Goal: Transaction & Acquisition: Subscribe to service/newsletter

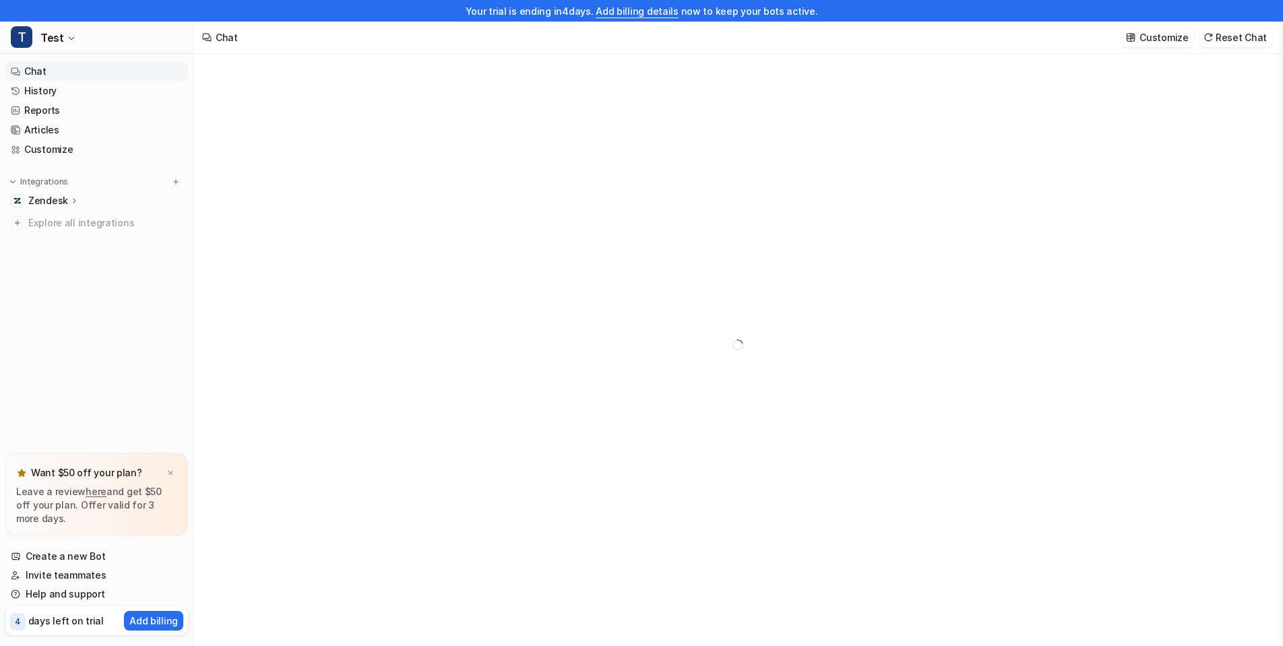
type textarea "**********"
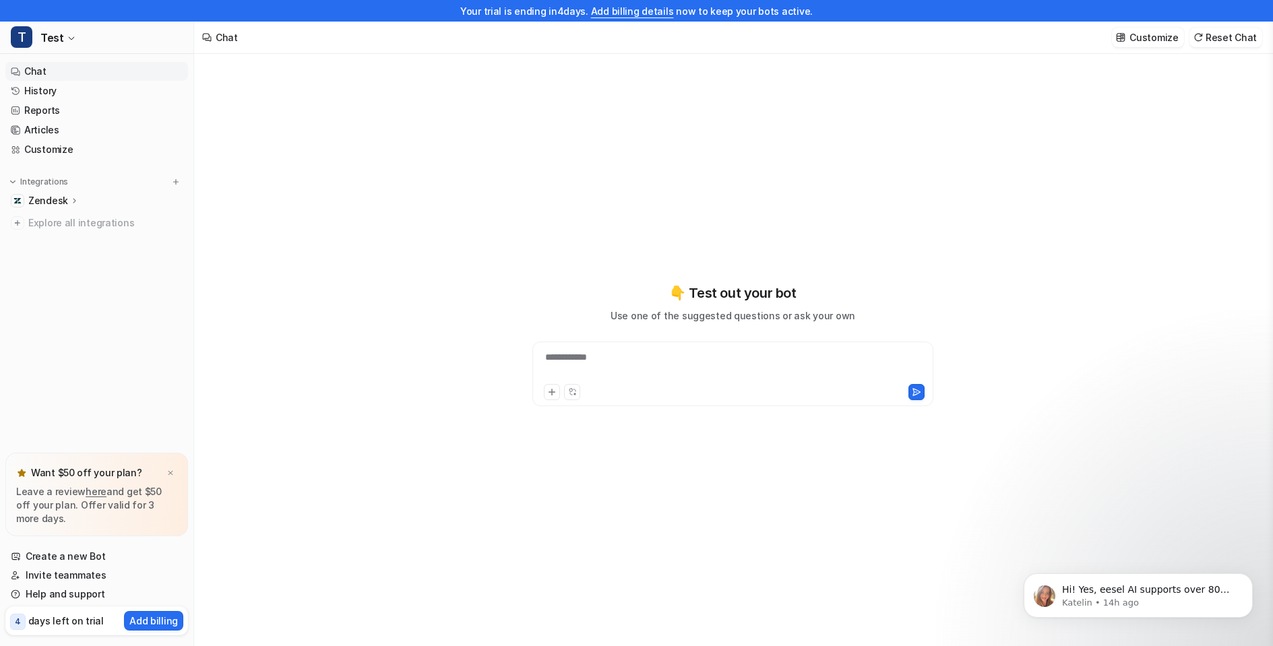
click at [90, 200] on div "Zendesk" at bounding box center [96, 200] width 183 height 19
click at [77, 222] on p "Overview" at bounding box center [59, 220] width 43 height 13
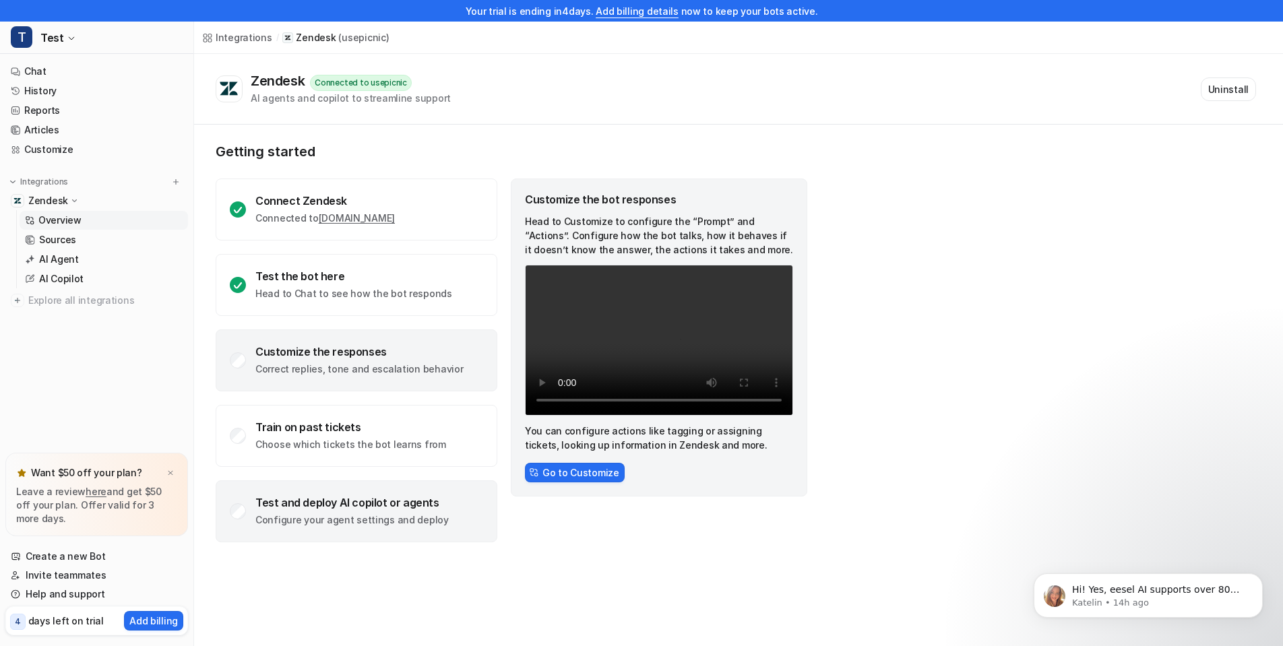
click at [388, 494] on div "Test and deploy AI copilot or agents Configure your agent settings and deploy" at bounding box center [357, 511] width 282 height 62
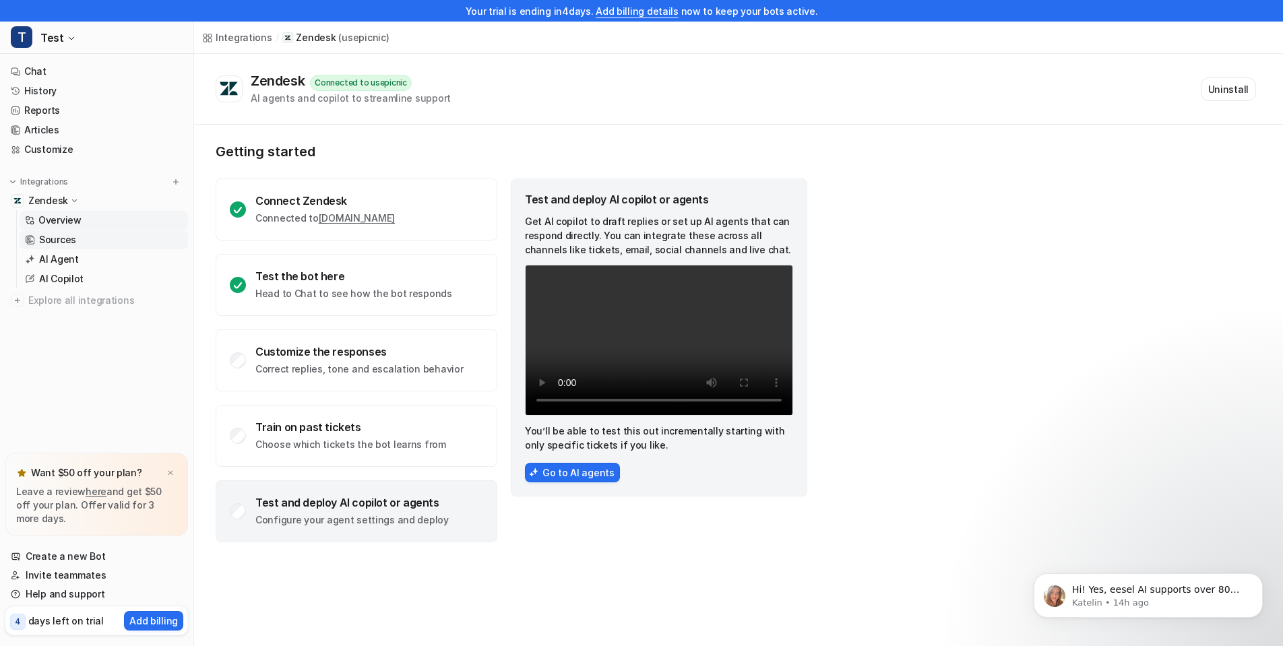
click at [111, 235] on link "Sources" at bounding box center [104, 239] width 168 height 19
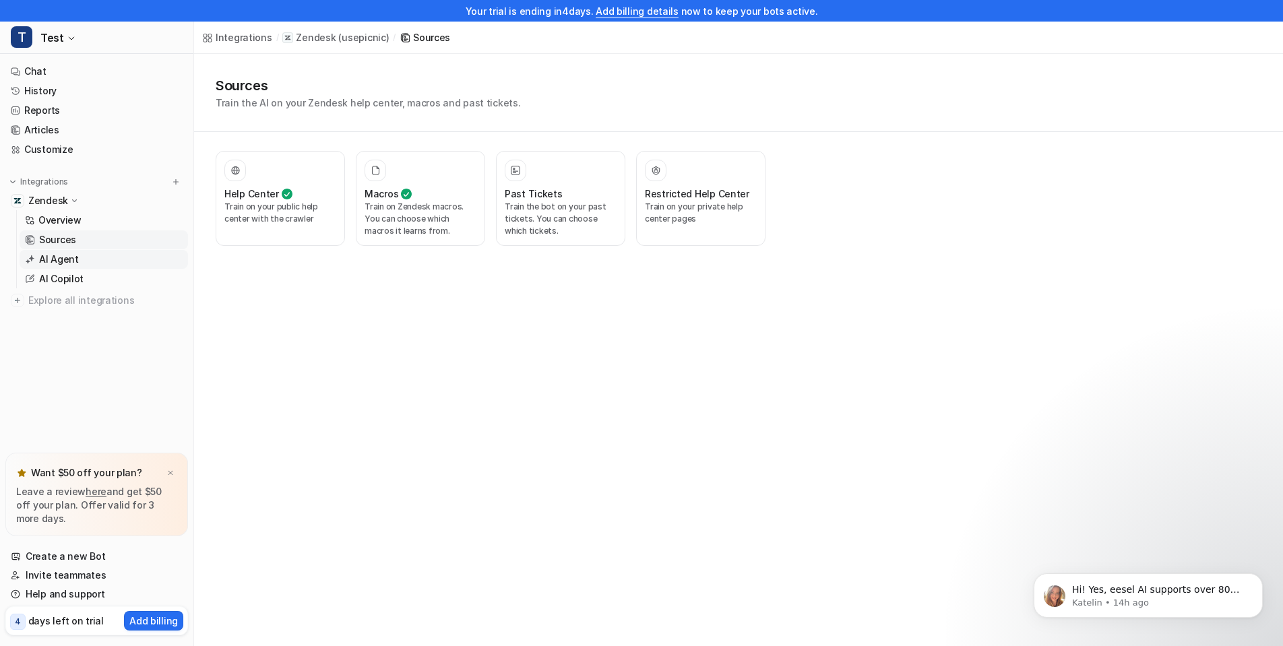
click at [119, 267] on link "AI Agent" at bounding box center [104, 259] width 168 height 19
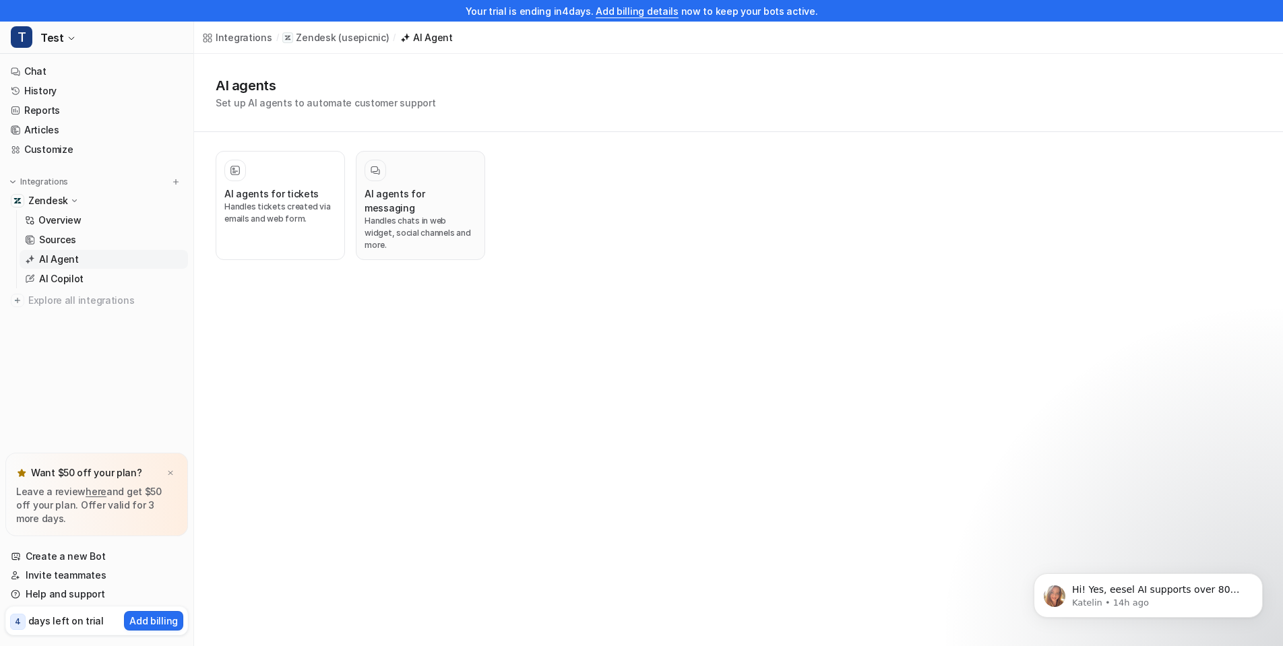
click at [439, 215] on p "Handles chats in web widget, social channels and more." at bounding box center [420, 233] width 112 height 36
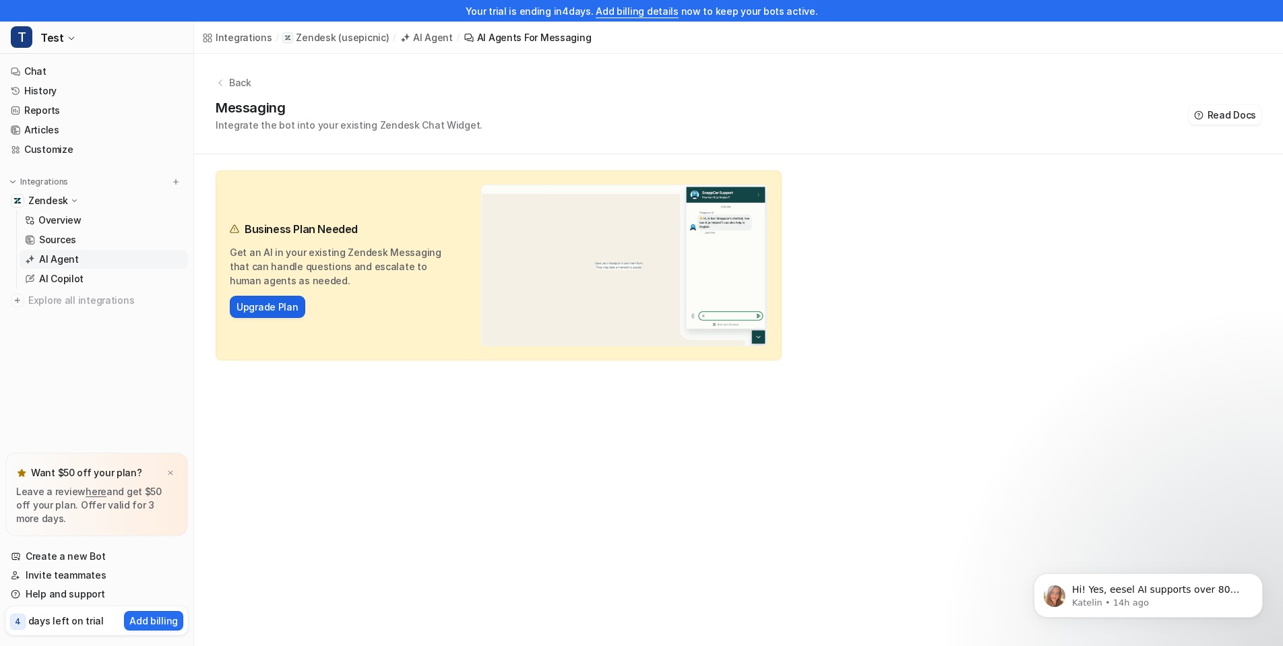
click at [282, 311] on link "Upgrade Plan" at bounding box center [267, 307] width 62 height 14
click at [286, 305] on link "Upgrade Plan" at bounding box center [267, 307] width 62 height 14
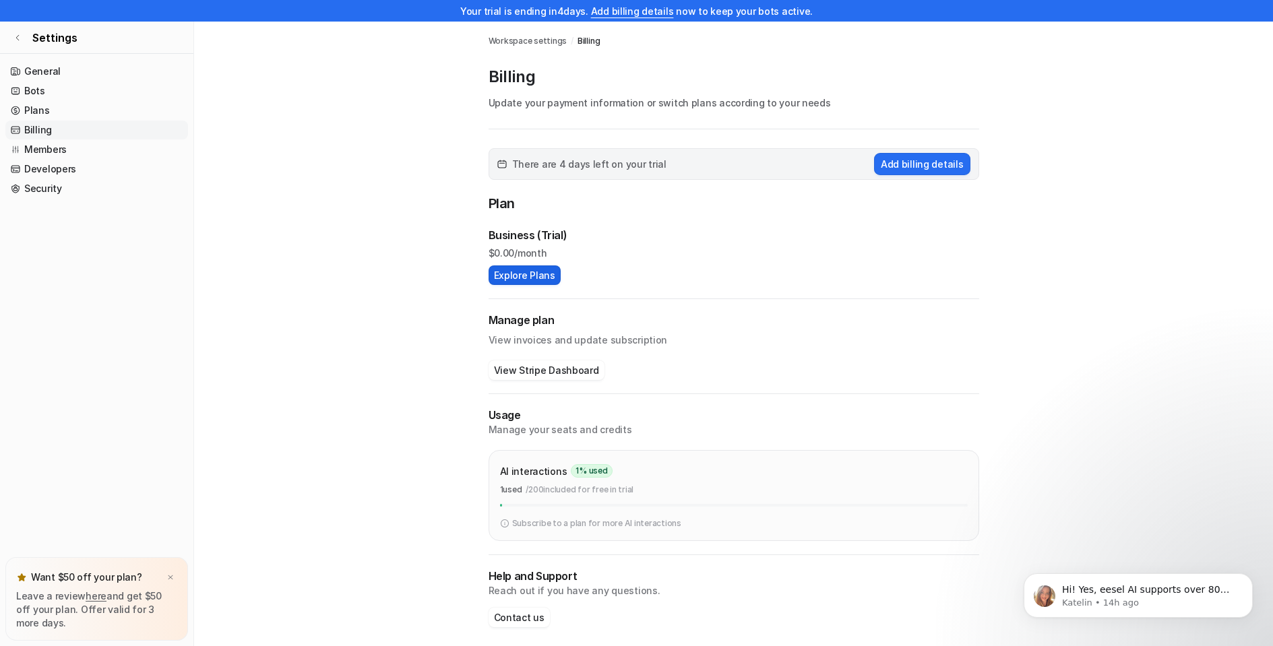
click at [552, 274] on button "Explore Plans" at bounding box center [524, 275] width 72 height 20
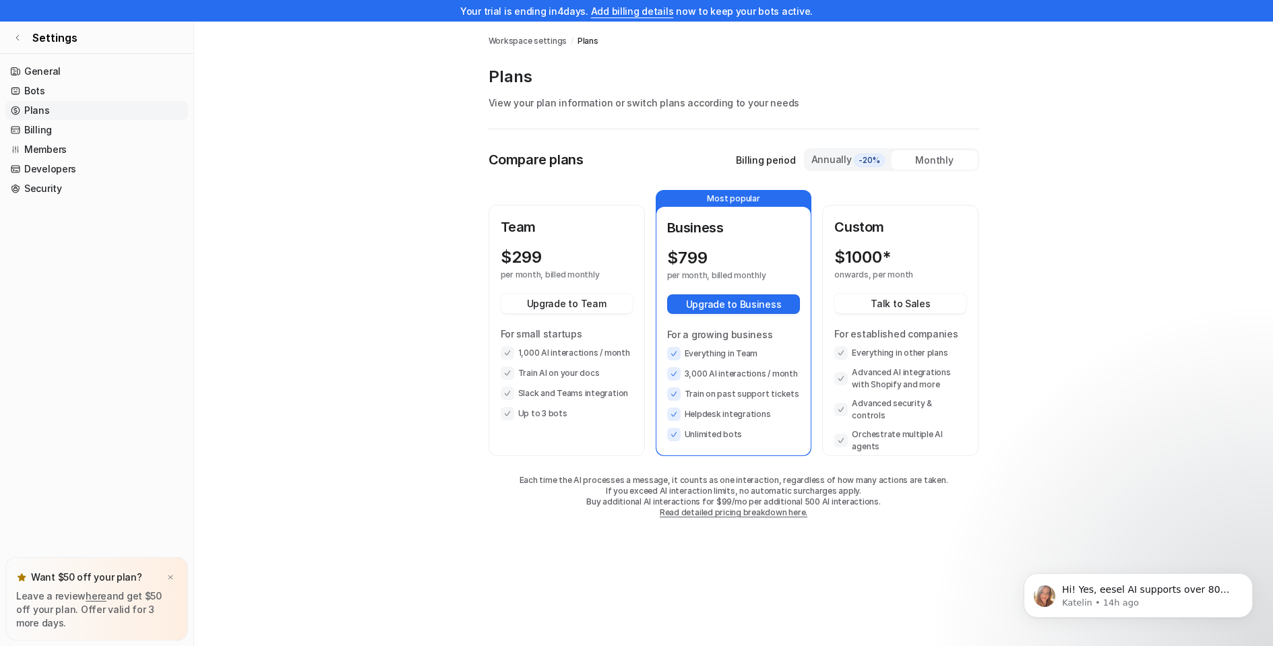
click at [702, 261] on p "$ 799" at bounding box center [687, 258] width 40 height 19
click at [908, 164] on div "Monthly" at bounding box center [934, 160] width 86 height 20
click at [823, 156] on div "Annually -20%" at bounding box center [848, 159] width 75 height 15
click at [957, 162] on div "Monthly" at bounding box center [934, 160] width 86 height 20
click at [821, 152] on div "Annually -20%" at bounding box center [848, 159] width 75 height 15
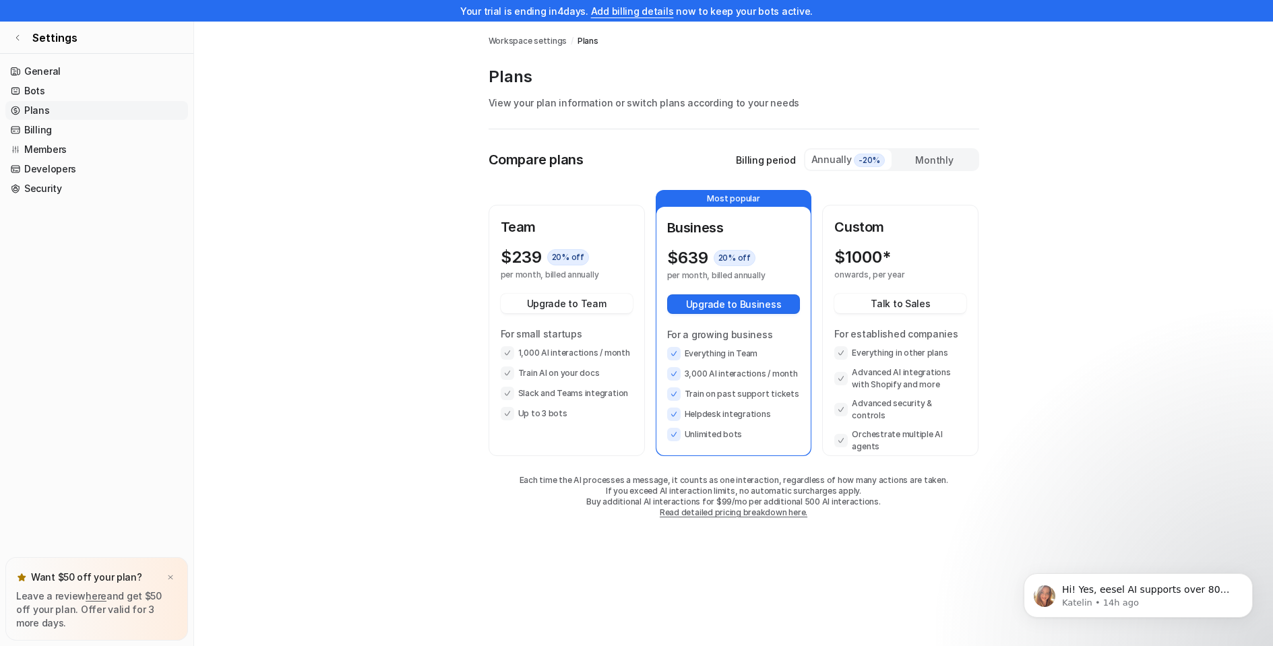
click at [914, 150] on div "Monthly" at bounding box center [934, 160] width 86 height 20
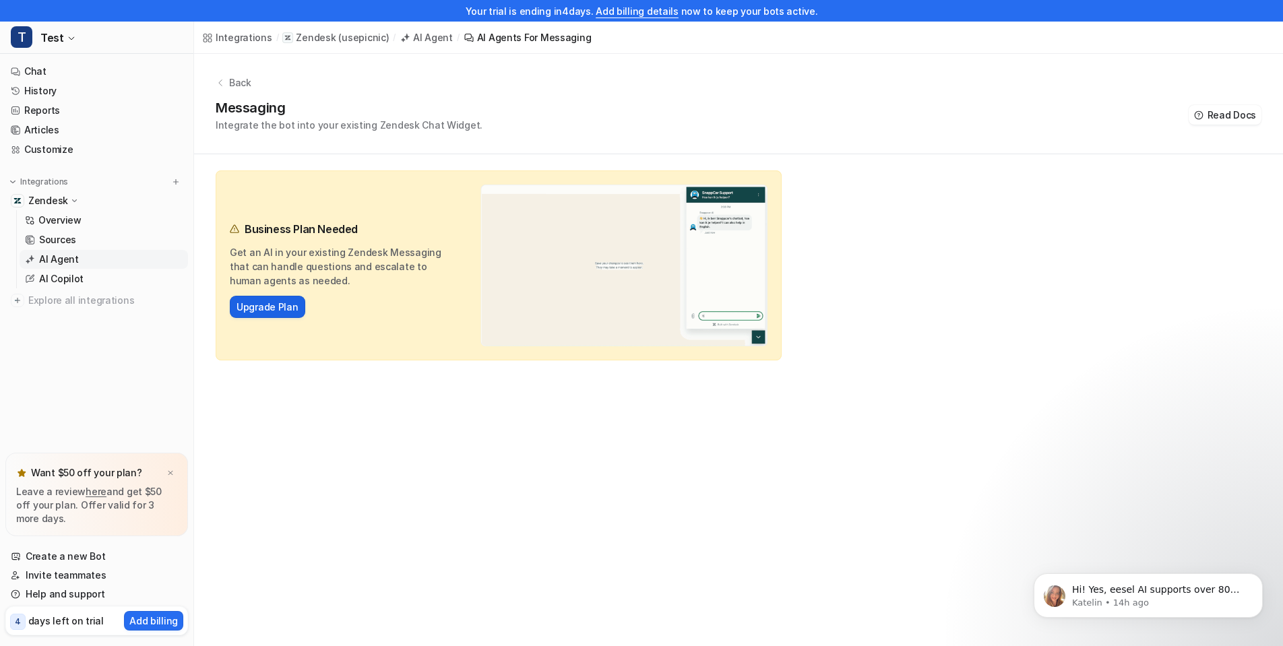
click at [275, 306] on link "Upgrade Plan" at bounding box center [267, 307] width 62 height 14
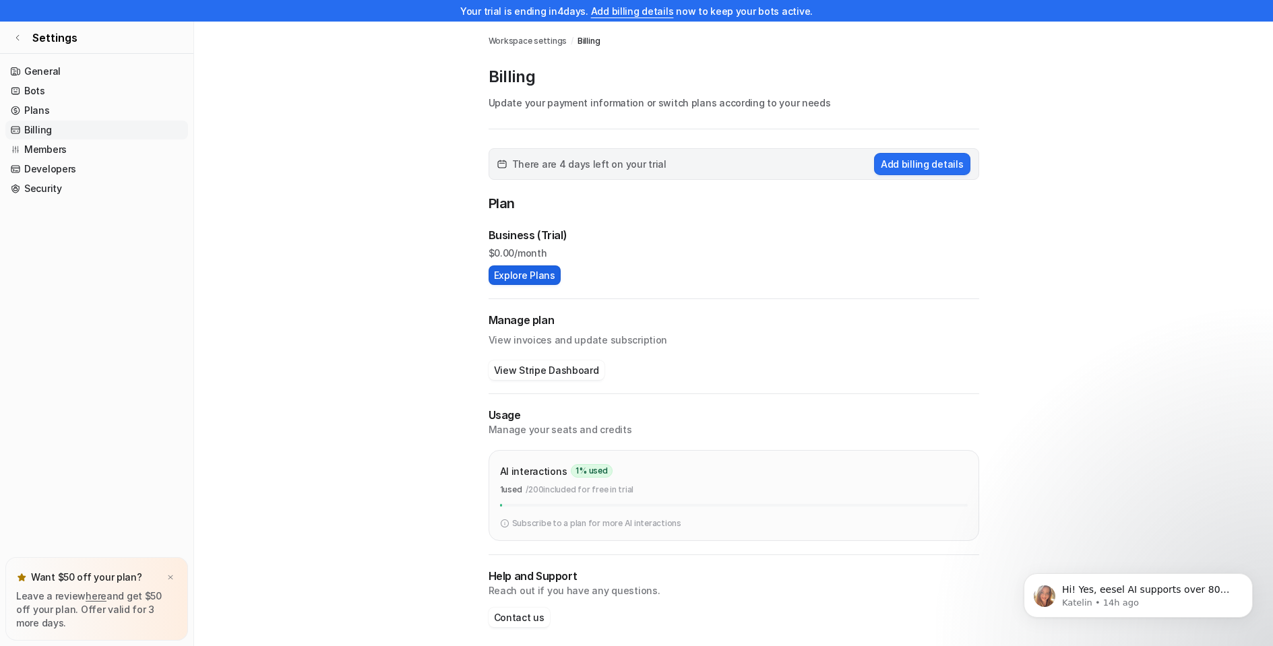
click at [542, 280] on button "Explore Plans" at bounding box center [524, 275] width 72 height 20
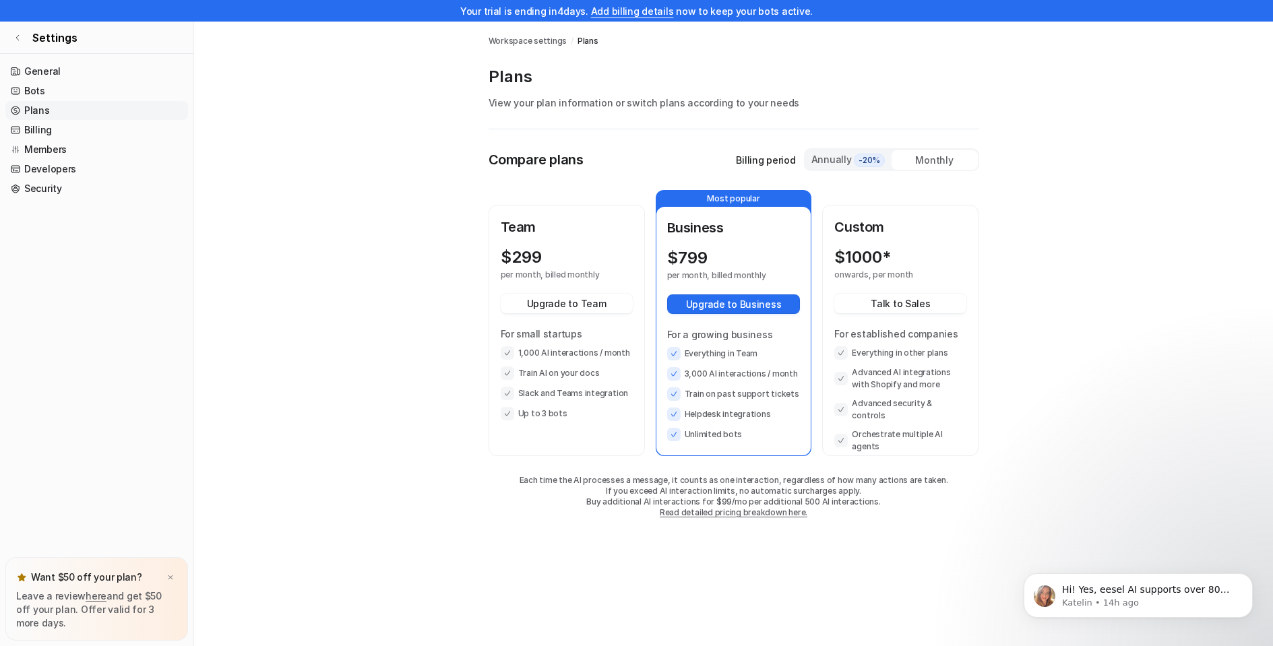
click at [911, 158] on div "Monthly" at bounding box center [934, 160] width 86 height 20
click at [854, 161] on span "-20%" at bounding box center [869, 160] width 31 height 13
click at [913, 159] on div "Monthly" at bounding box center [934, 160] width 86 height 20
click at [821, 162] on div "Annually -20%" at bounding box center [848, 159] width 75 height 15
click at [908, 161] on div "Monthly" at bounding box center [934, 160] width 86 height 20
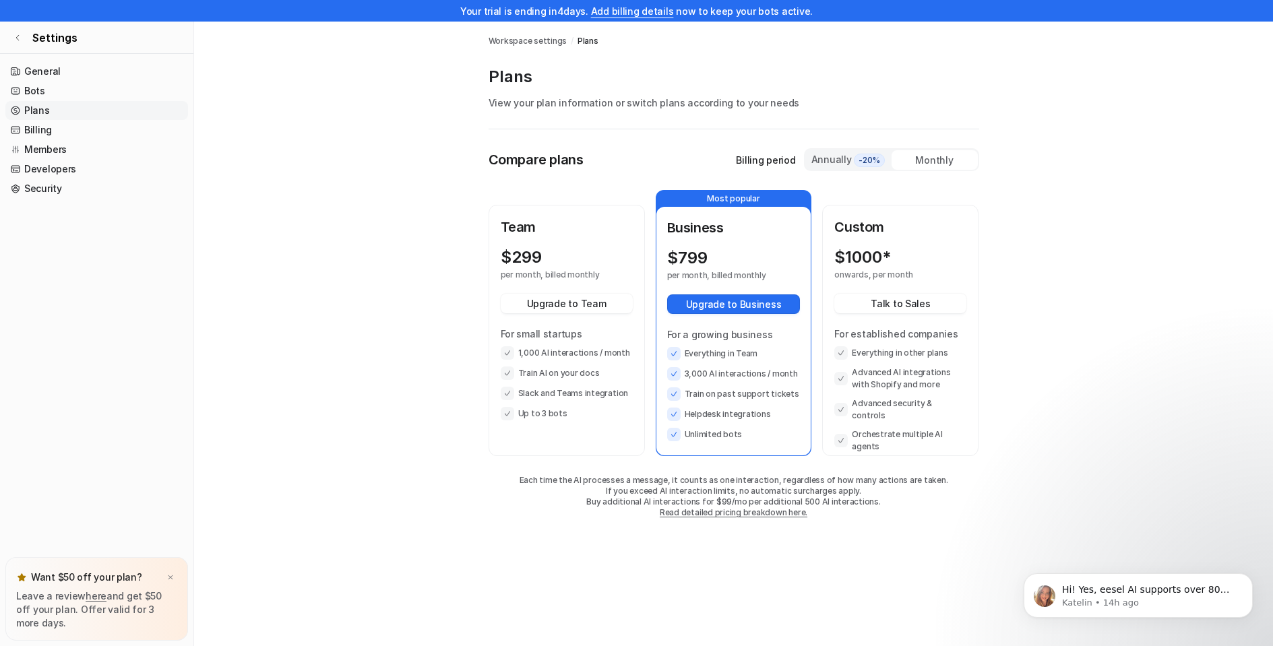
click at [829, 159] on div "Annually -20%" at bounding box center [848, 159] width 75 height 15
click at [907, 162] on div "Monthly" at bounding box center [934, 160] width 86 height 20
click at [850, 158] on div "Annually -20%" at bounding box center [848, 159] width 75 height 15
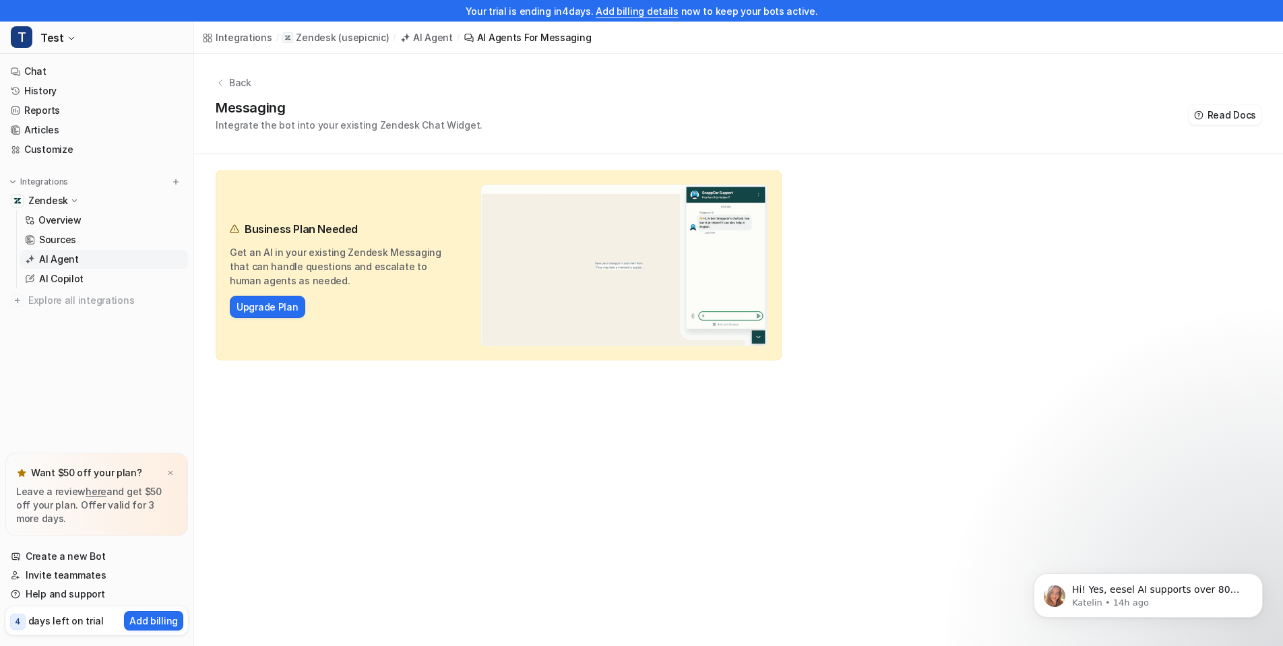
click at [103, 263] on link "AI Agent" at bounding box center [104, 259] width 168 height 19
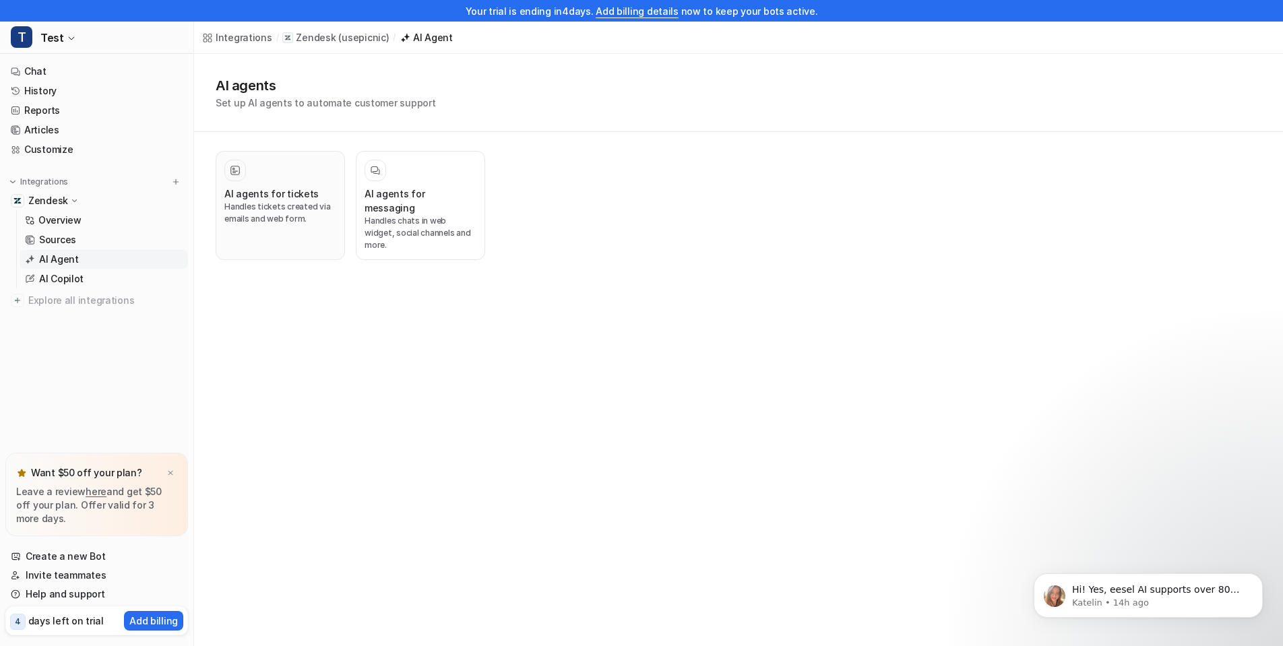
click at [298, 187] on h3 "AI agents for tickets" at bounding box center [271, 194] width 94 height 14
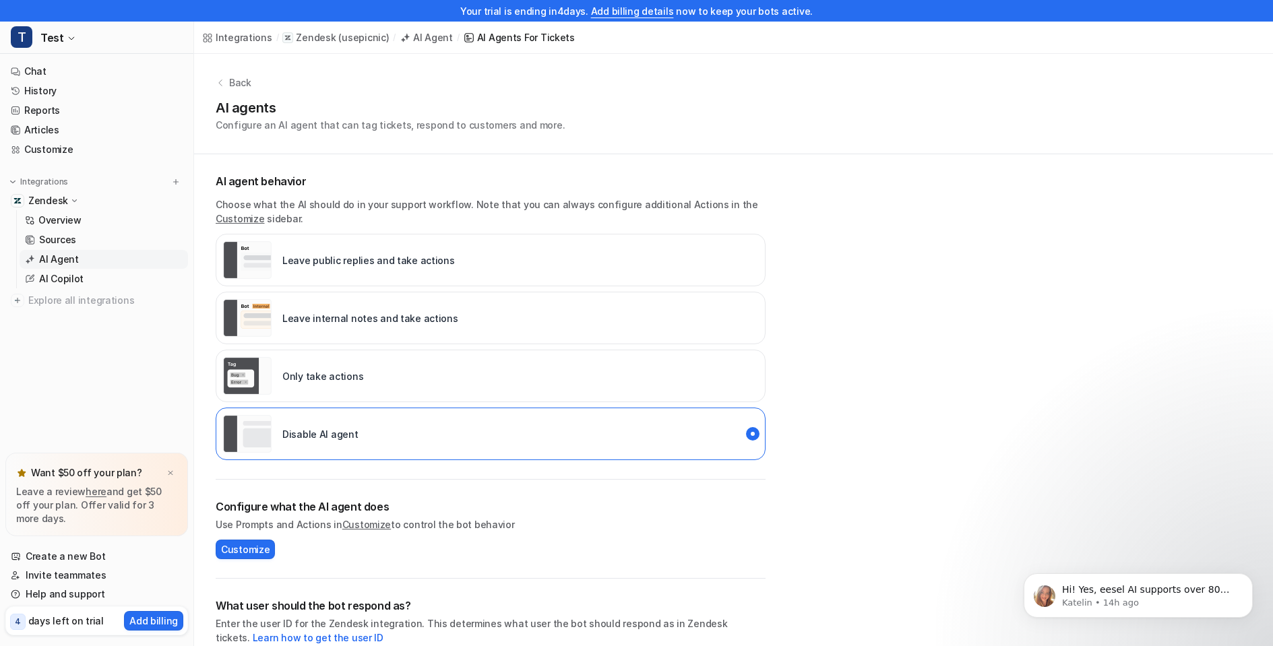
click at [243, 74] on div "Back AI agents Configure an AI agent that can tag tickets, respond to customers…" at bounding box center [733, 104] width 1079 height 100
click at [243, 79] on p "Back" at bounding box center [240, 82] width 22 height 14
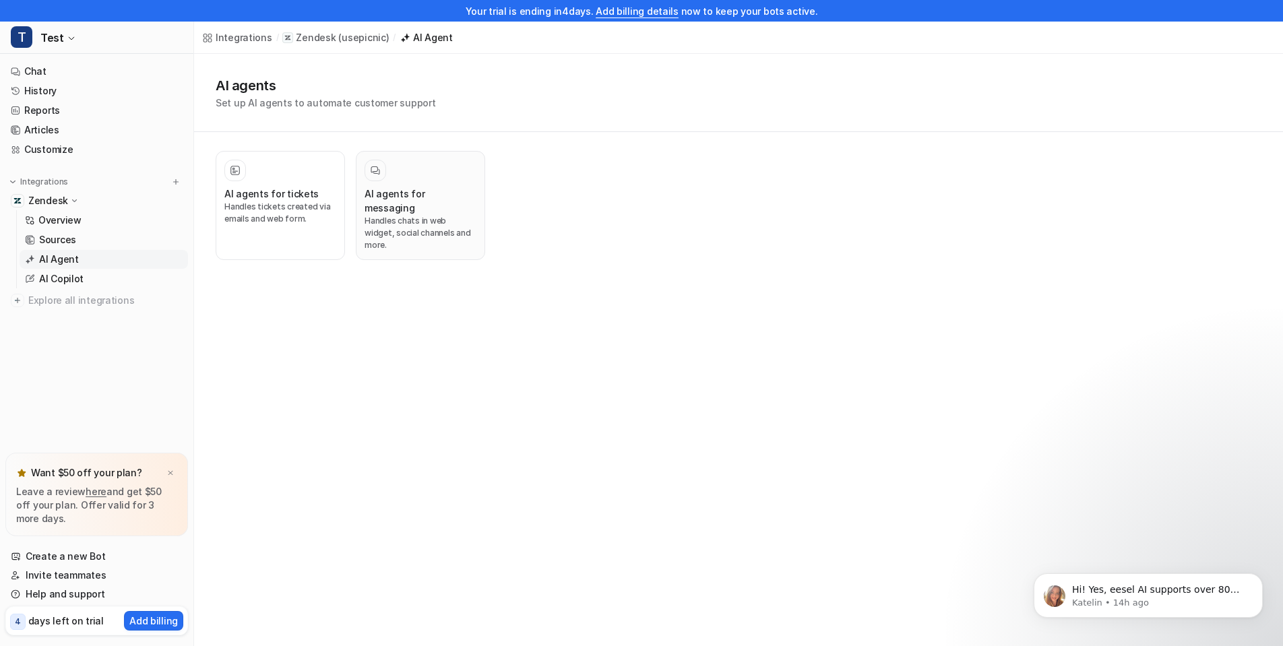
click at [426, 165] on div at bounding box center [420, 171] width 112 height 22
